Goal: Information Seeking & Learning: Learn about a topic

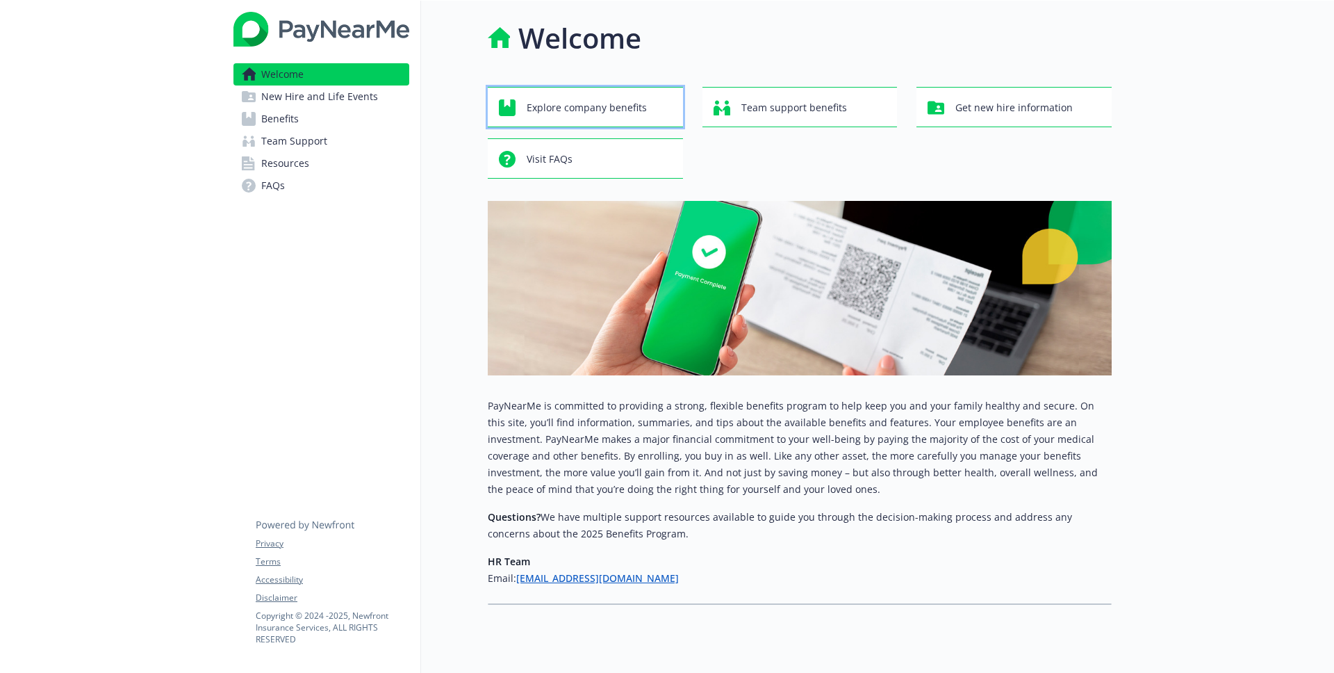
click at [551, 107] on span "Explore company benefits" at bounding box center [587, 108] width 120 height 26
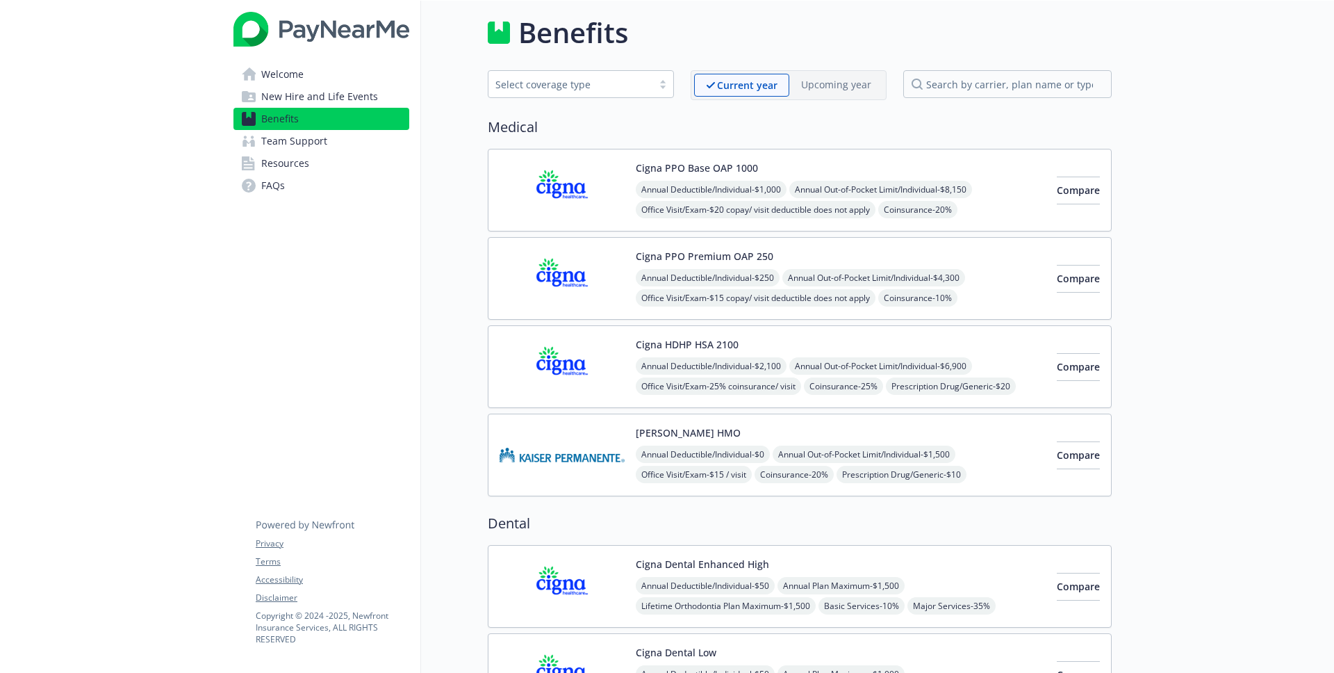
scroll to position [3, 0]
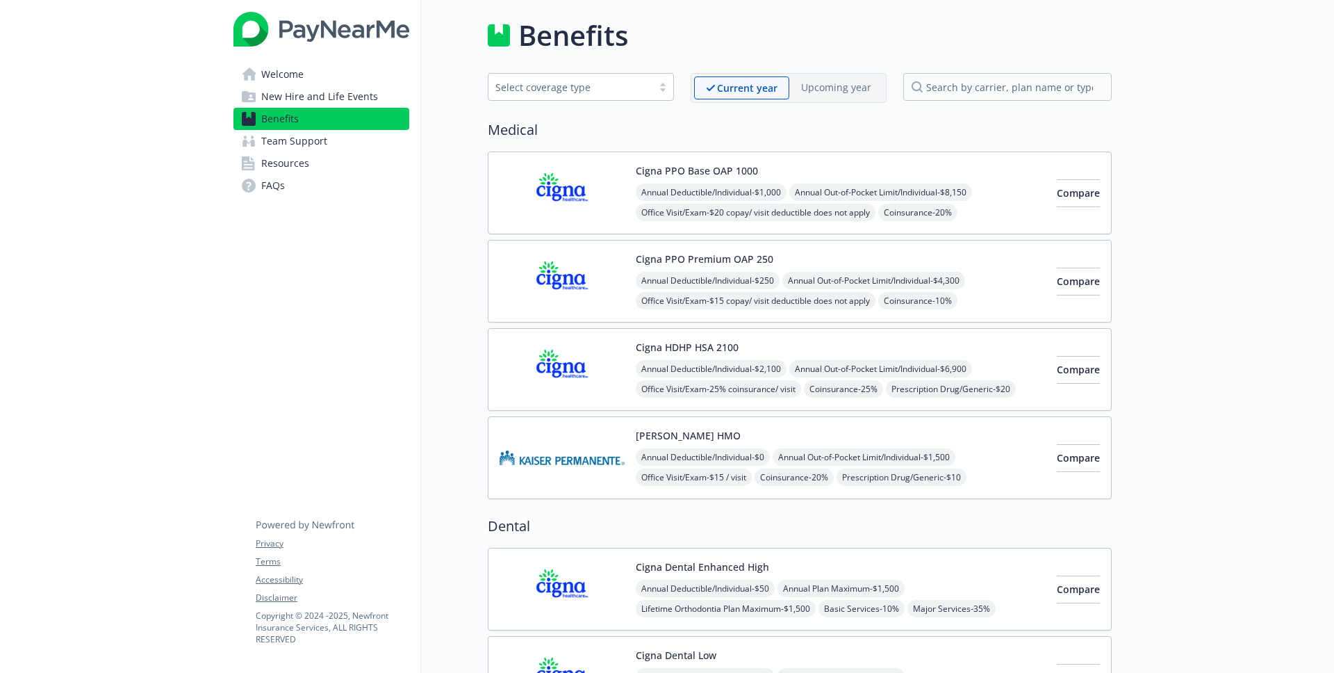
click at [321, 74] on link "Welcome" at bounding box center [322, 74] width 176 height 22
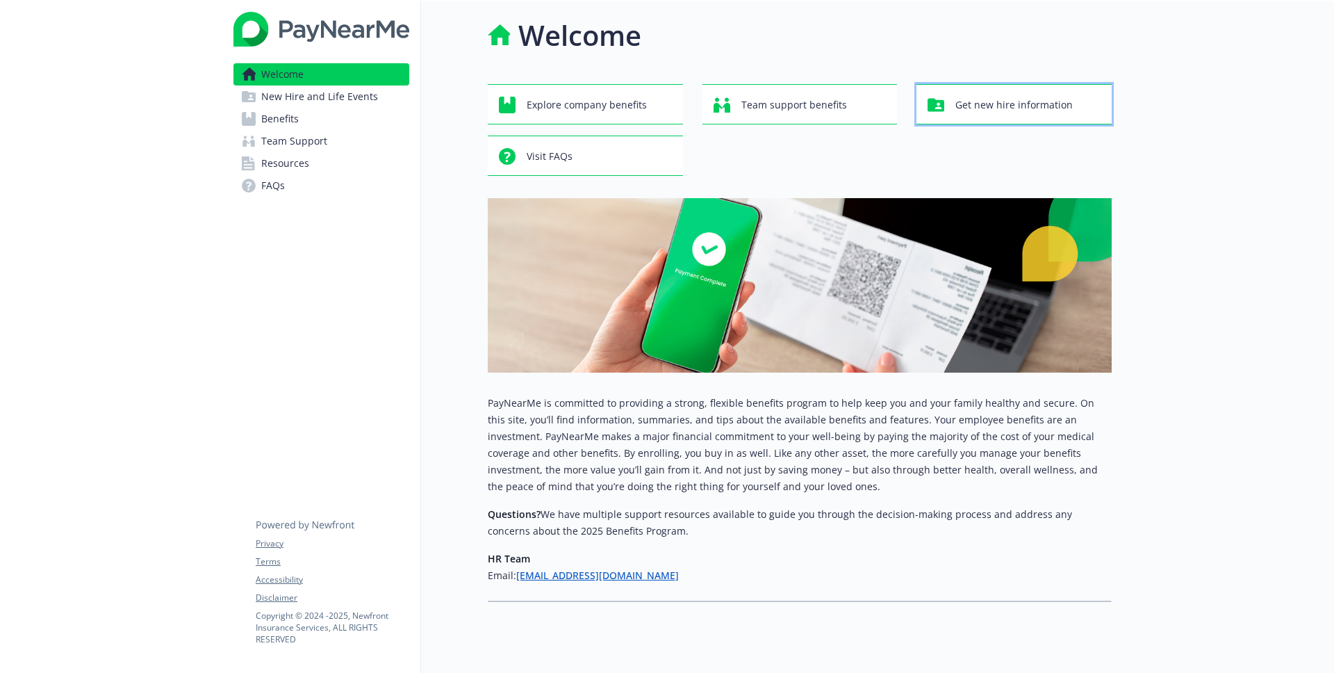
click at [1034, 103] on span "Get new hire information" at bounding box center [1014, 105] width 117 height 26
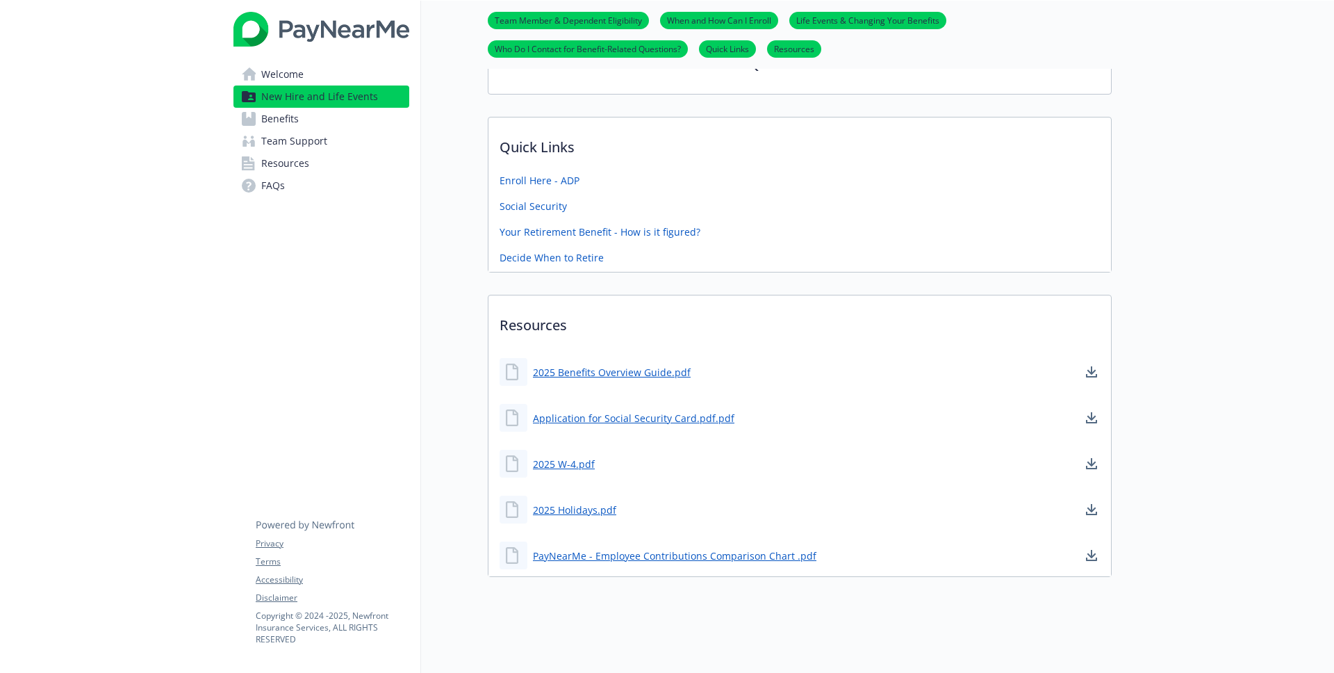
scroll to position [456, 0]
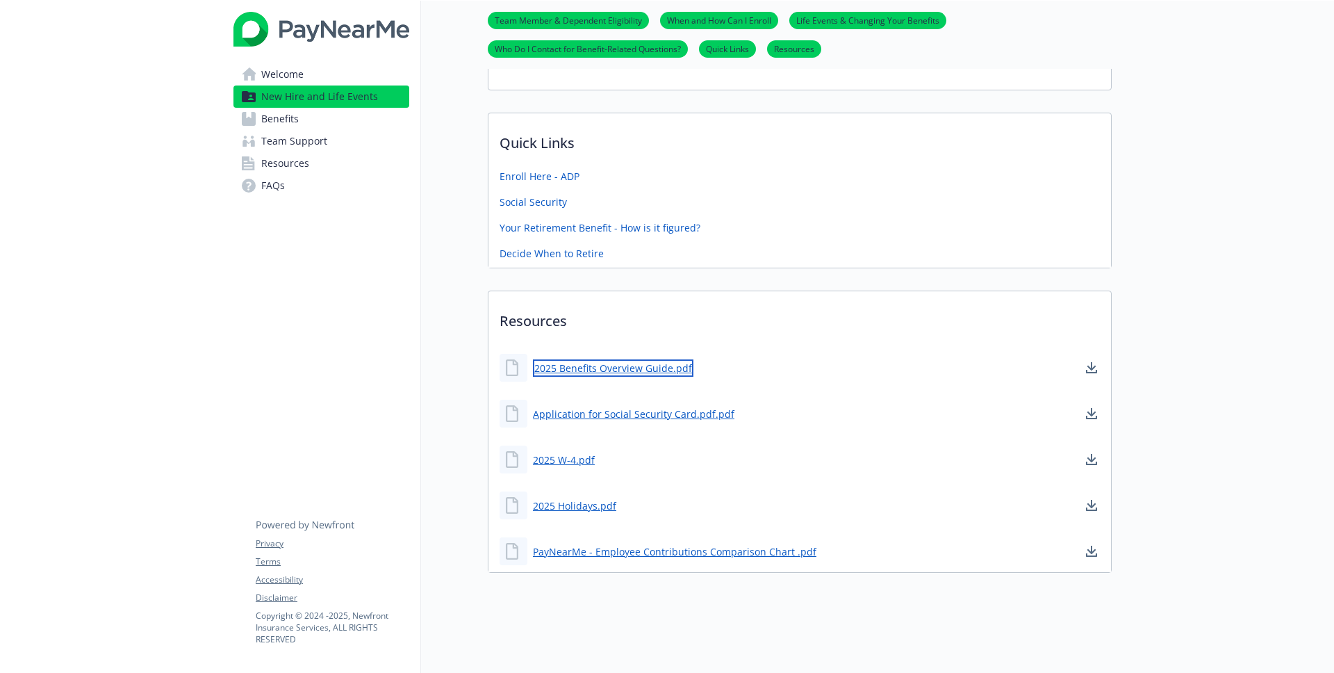
click at [607, 368] on link "2025 Benefits Overview Guide.pdf" at bounding box center [613, 367] width 161 height 17
click at [300, 70] on span "Welcome" at bounding box center [282, 74] width 42 height 22
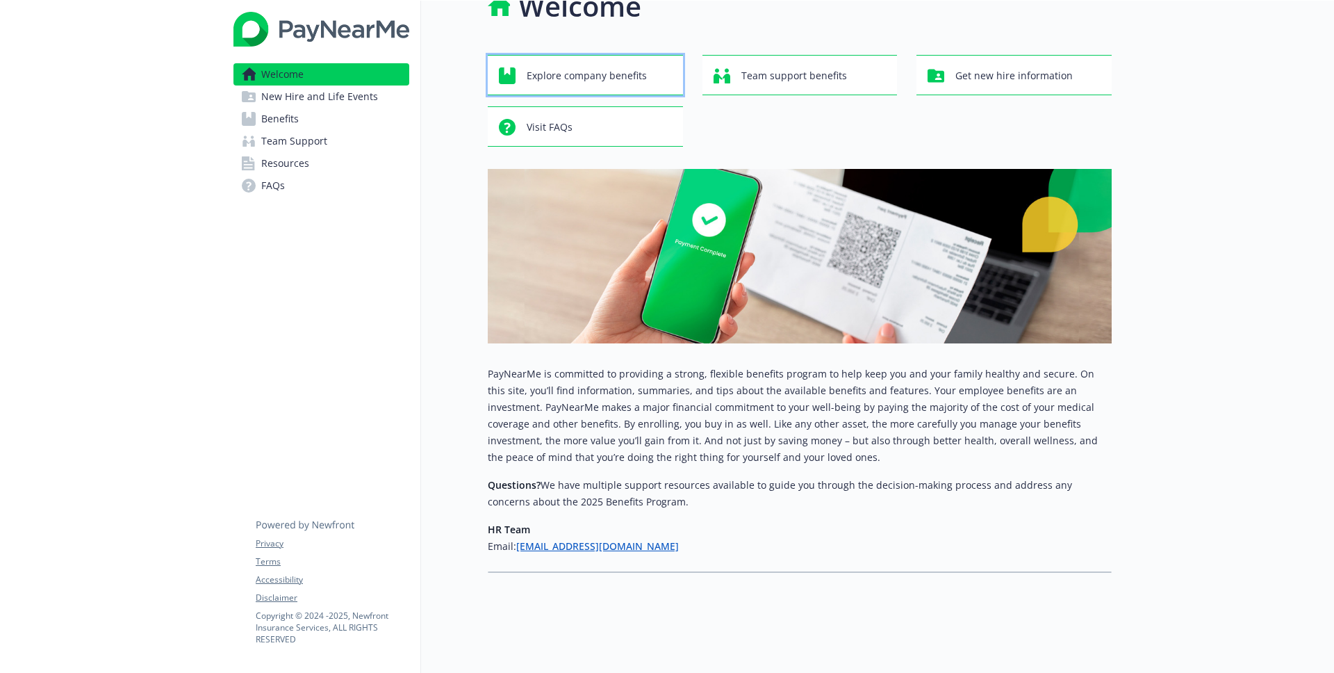
click at [570, 69] on span "Explore company benefits" at bounding box center [587, 76] width 120 height 26
